Goal: Information Seeking & Learning: Learn about a topic

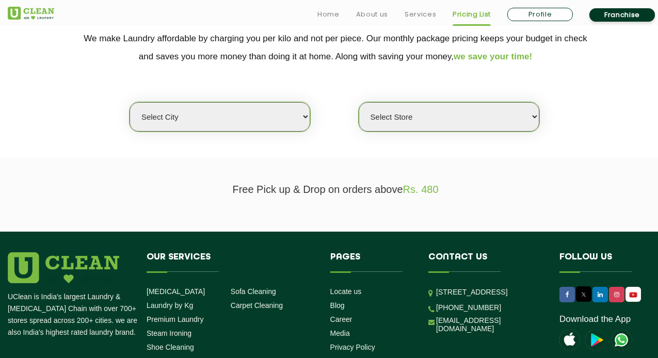
scroll to position [261, 0]
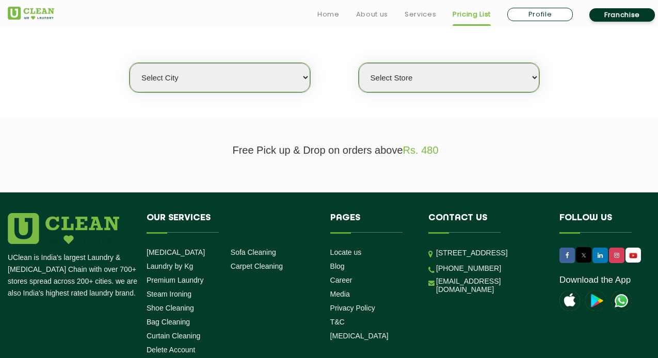
click at [304, 77] on select "Select city [GEOGRAPHIC_DATA] [GEOGRAPHIC_DATA] [GEOGRAPHIC_DATA] [GEOGRAPHIC_D…" at bounding box center [219, 77] width 181 height 29
select select "172"
click at [129, 63] on select "Select city [GEOGRAPHIC_DATA] [GEOGRAPHIC_DATA] [GEOGRAPHIC_DATA] [GEOGRAPHIC_D…" at bounding box center [219, 77] width 181 height 29
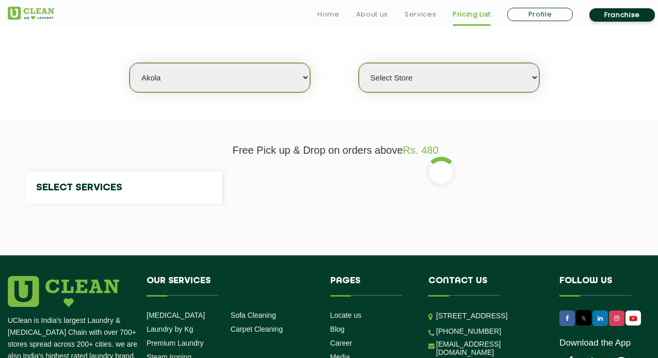
select select "0"
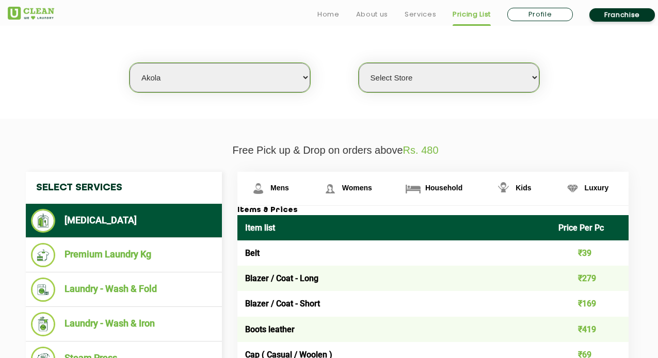
click at [252, 102] on section "We make Laundry affordable by charging you per kilo and not per piece. Our mont…" at bounding box center [329, 47] width 658 height 141
click at [257, 91] on select "Select city [GEOGRAPHIC_DATA] [GEOGRAPHIC_DATA] [GEOGRAPHIC_DATA] [GEOGRAPHIC_D…" at bounding box center [219, 77] width 181 height 29
select select "77"
click at [129, 63] on select "Select city [GEOGRAPHIC_DATA] [GEOGRAPHIC_DATA] [GEOGRAPHIC_DATA] [GEOGRAPHIC_D…" at bounding box center [219, 77] width 181 height 29
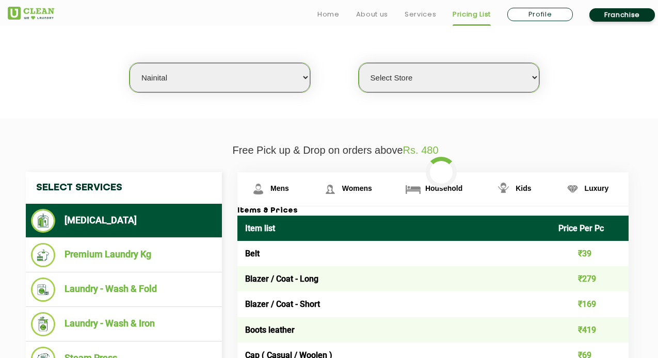
click at [440, 73] on select "Select Store UClean Akola" at bounding box center [448, 77] width 181 height 29
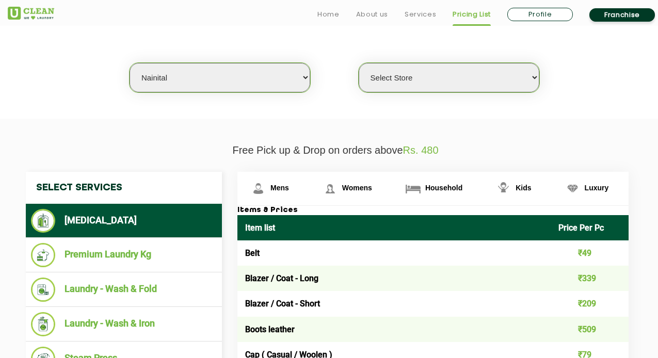
select select "238"
click at [358, 63] on select "Select Store UClean Nainital" at bounding box center [448, 77] width 181 height 29
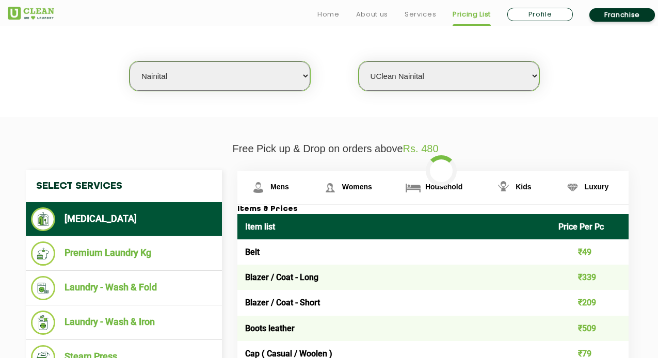
scroll to position [264, 0]
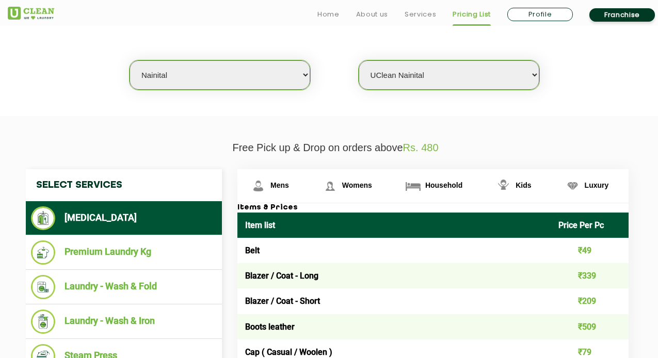
click at [245, 62] on select "Select city [GEOGRAPHIC_DATA] [GEOGRAPHIC_DATA] [GEOGRAPHIC_DATA] [GEOGRAPHIC_D…" at bounding box center [219, 74] width 181 height 29
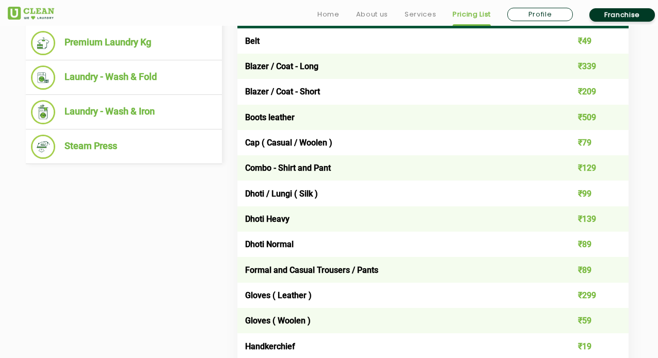
scroll to position [488, 0]
